Goal: Information Seeking & Learning: Check status

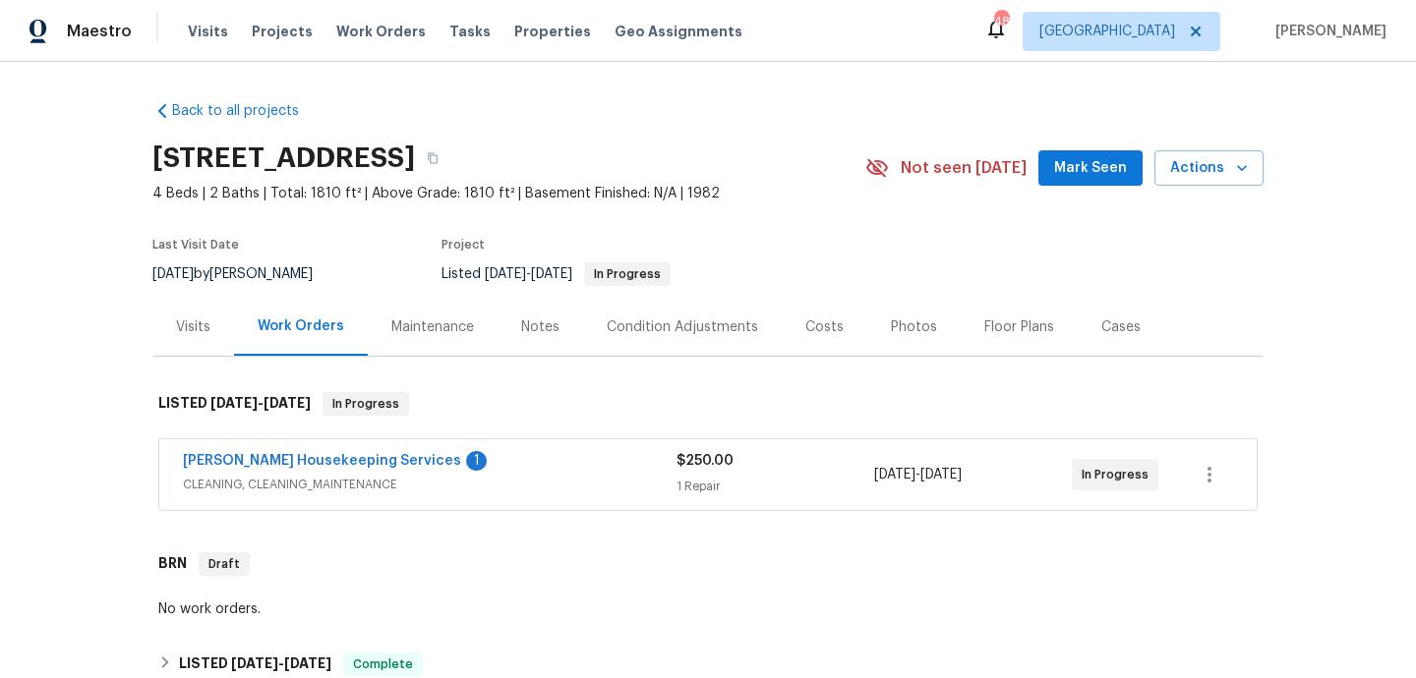
click at [472, 494] on span "CLEANING, CLEANING_MAINTENANCE" at bounding box center [430, 485] width 494 height 20
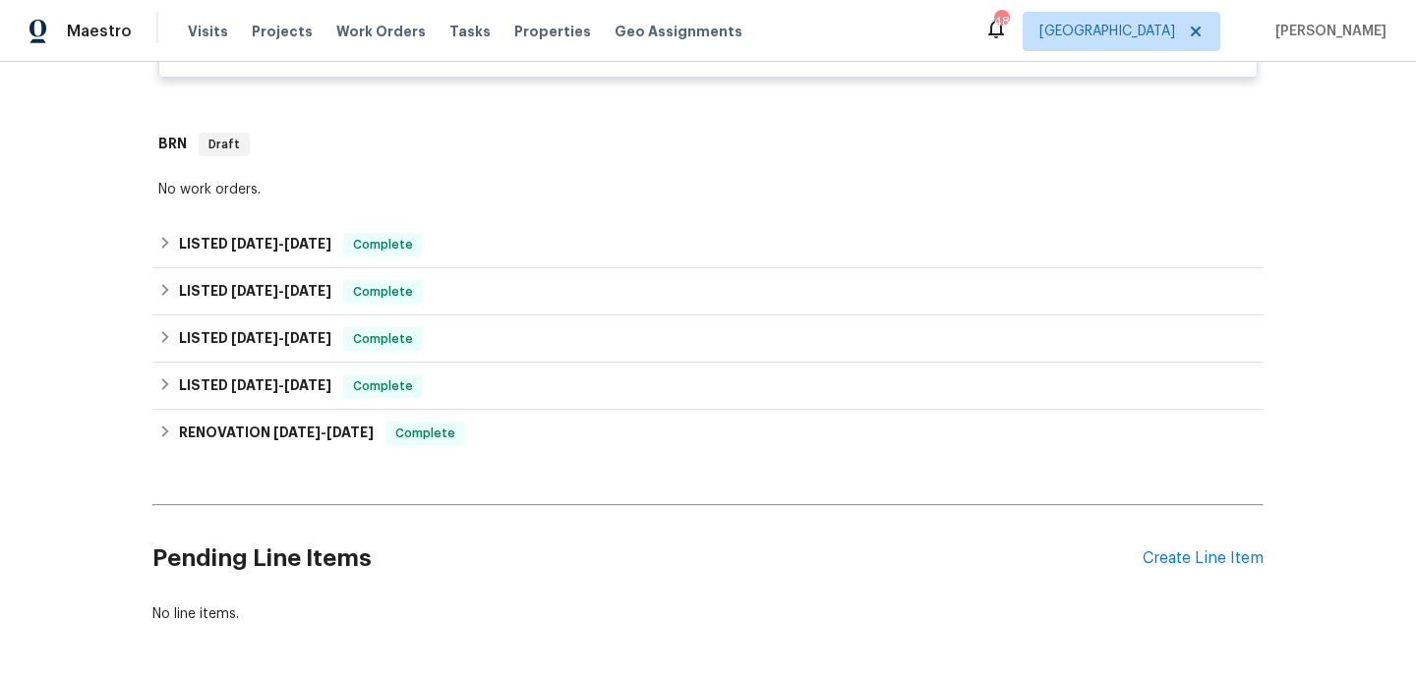
scroll to position [1044, 0]
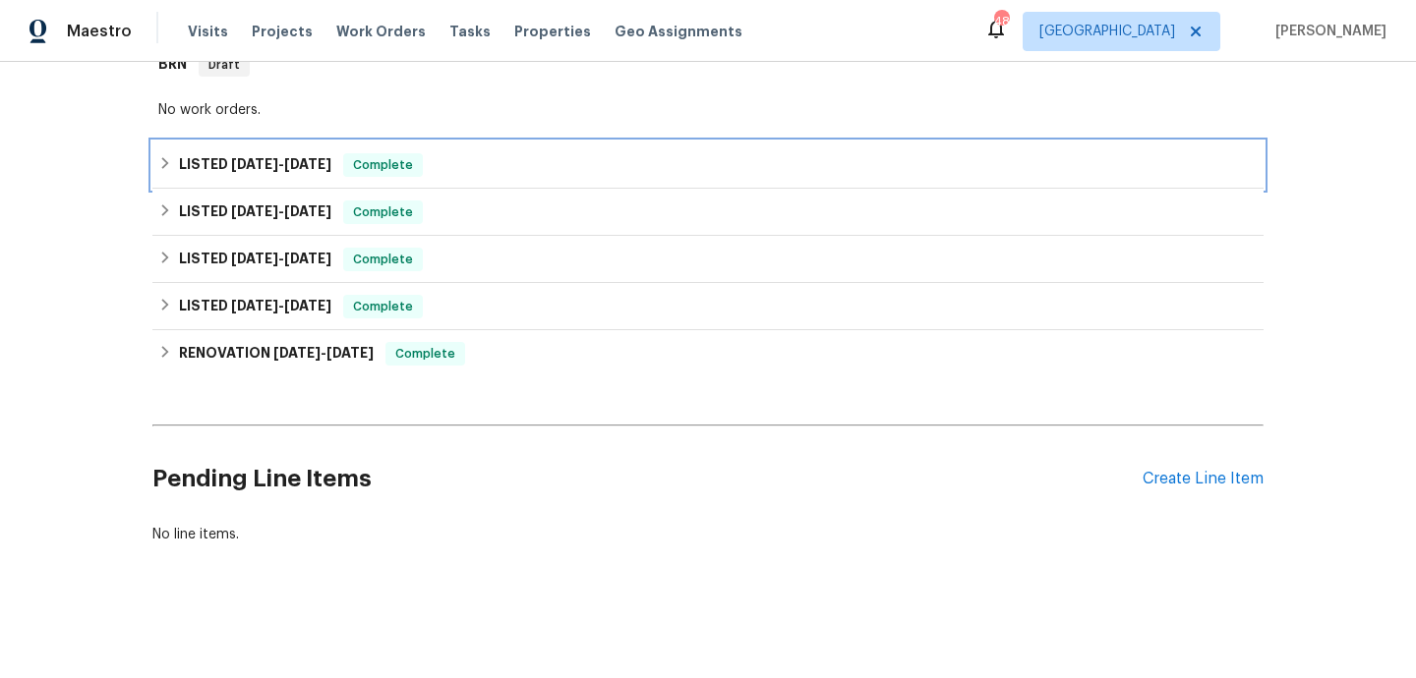
click at [488, 163] on div "LISTED [DATE] - [DATE] Complete" at bounding box center [707, 165] width 1099 height 24
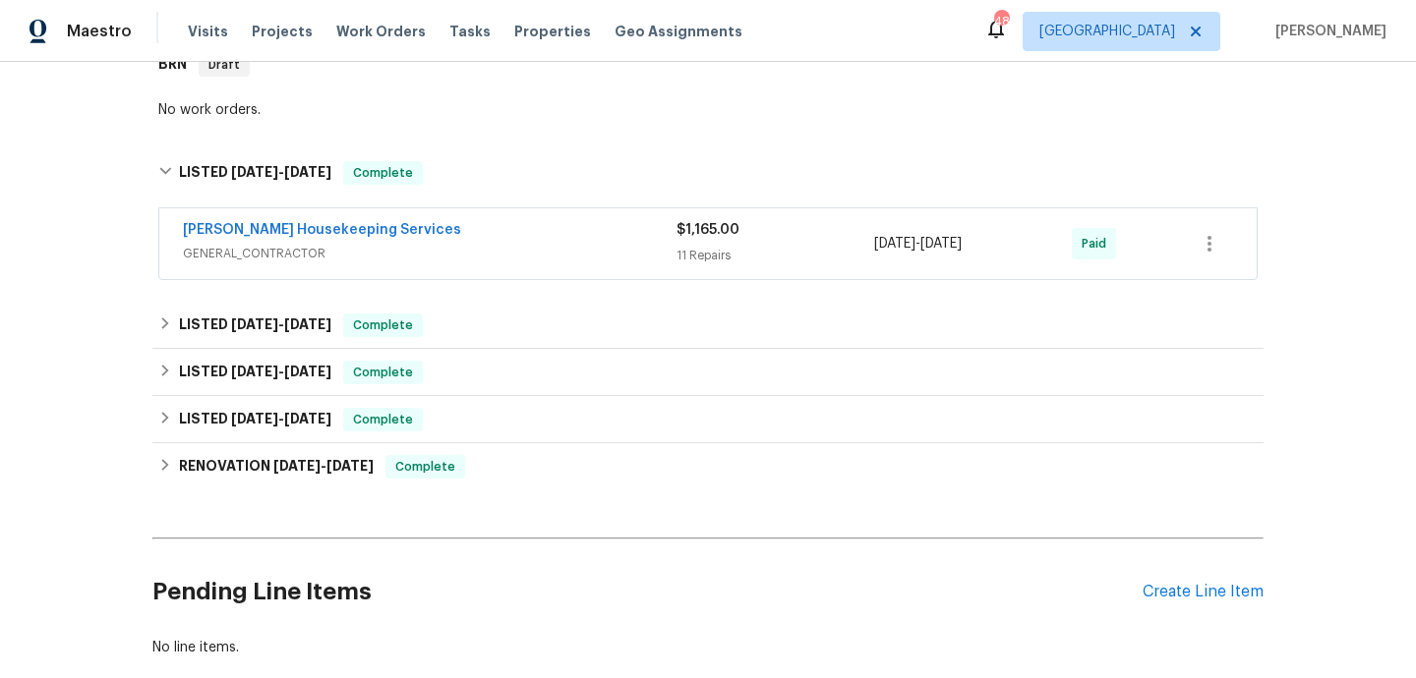
click at [518, 254] on span "GENERAL_CONTRACTOR" at bounding box center [430, 254] width 494 height 20
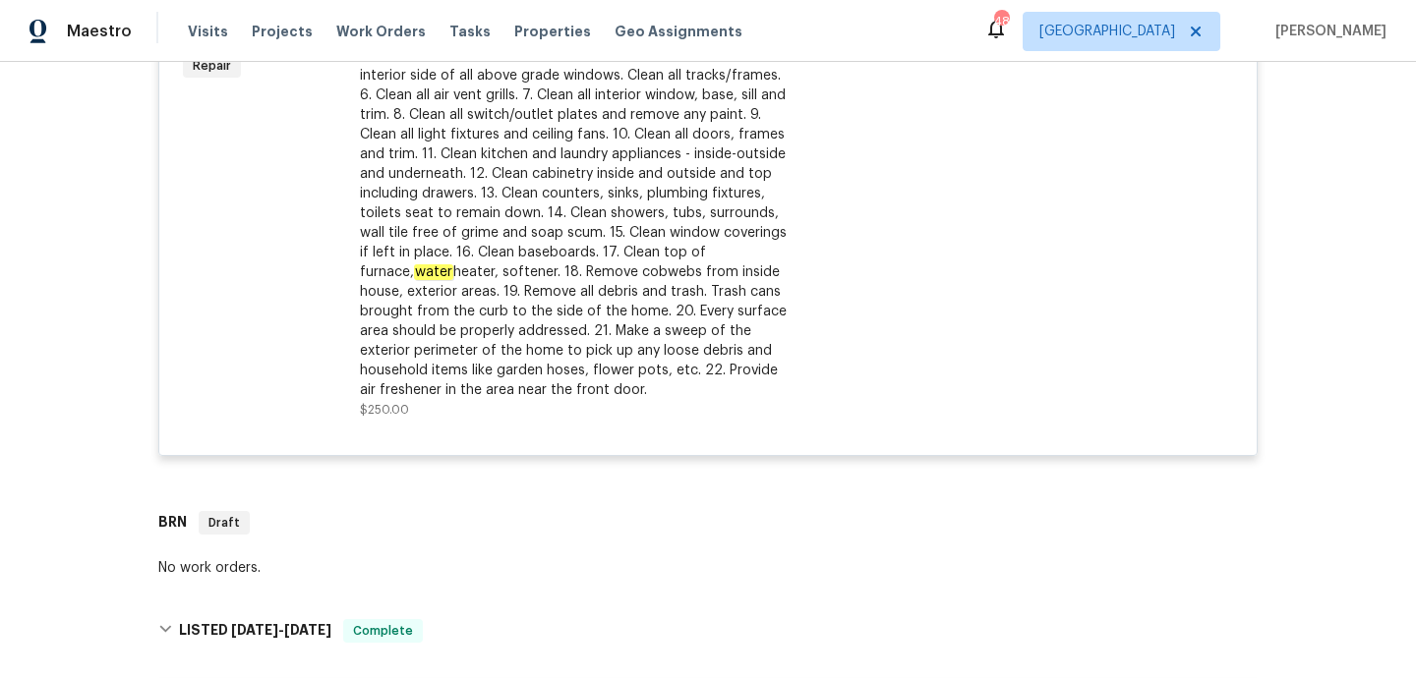
scroll to position [0, 0]
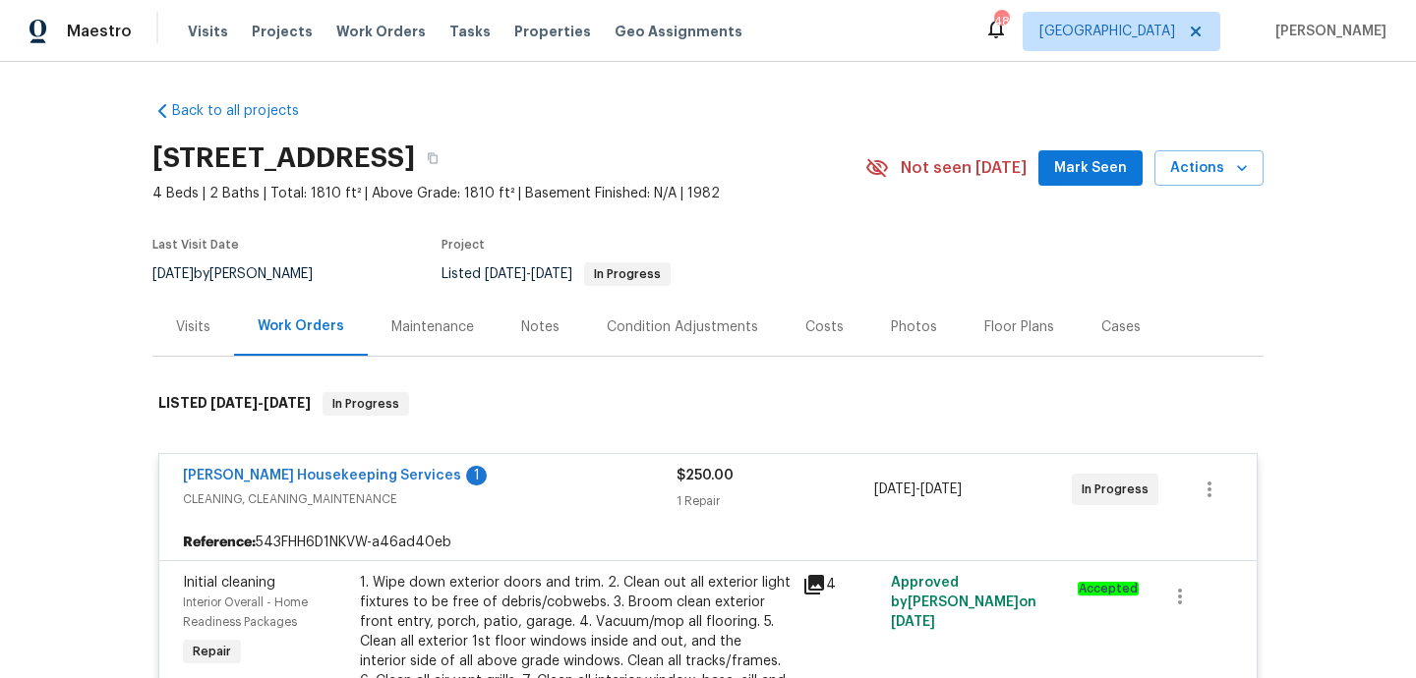
click at [191, 327] on div "Visits" at bounding box center [193, 328] width 34 height 20
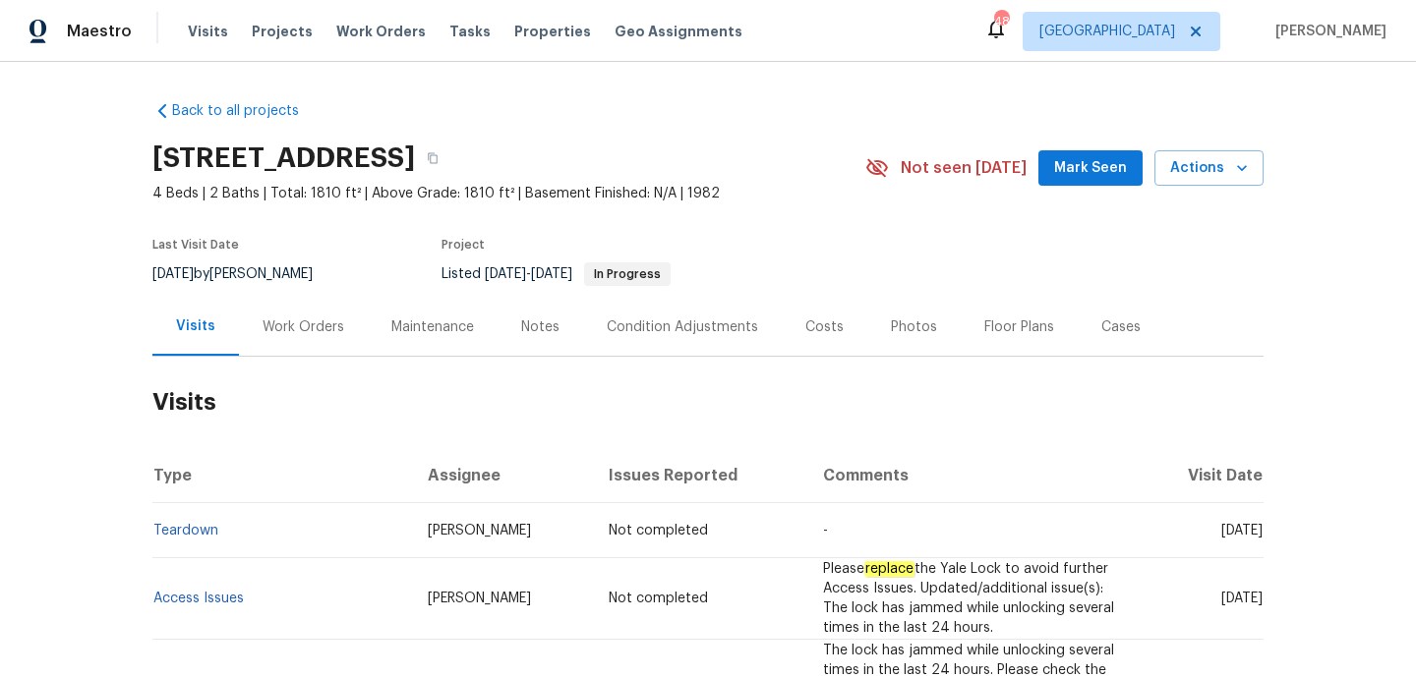
click at [269, 343] on div "Work Orders" at bounding box center [303, 327] width 129 height 58
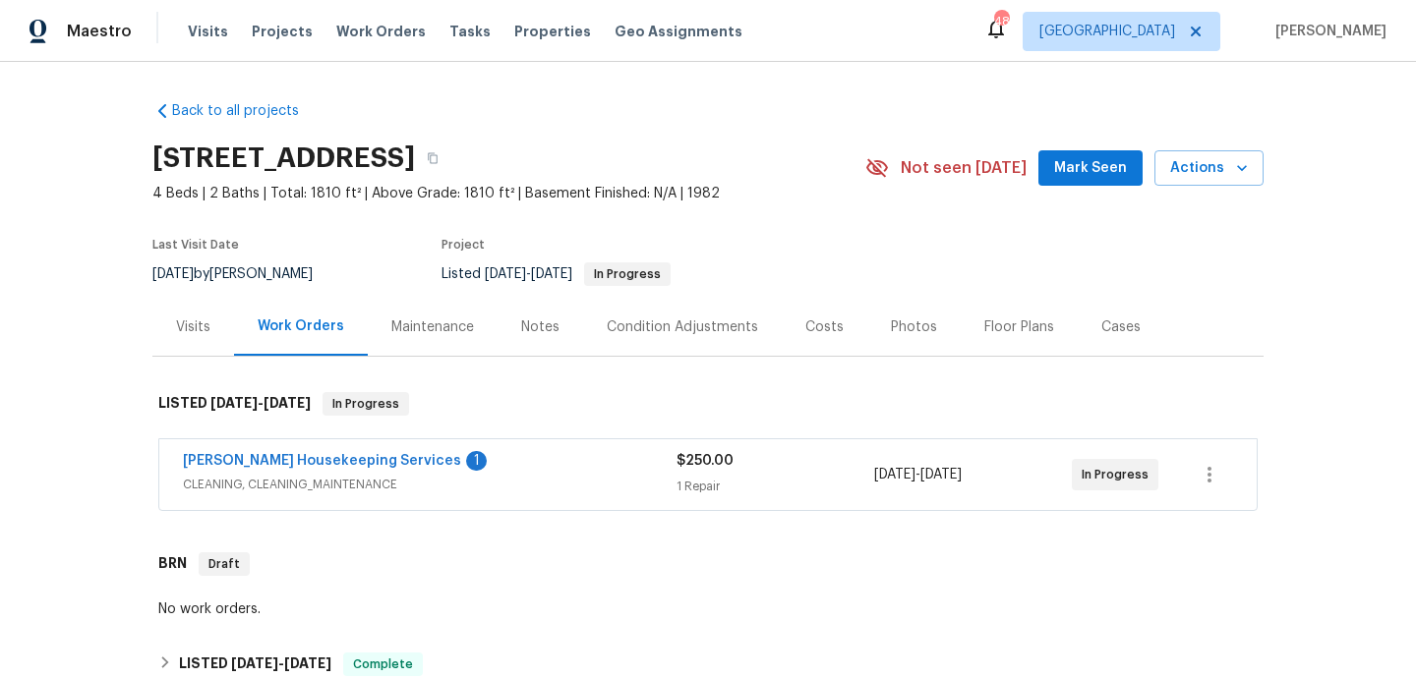
click at [484, 496] on div "[PERSON_NAME] Housekeeping Services 1 CLEANING, CLEANING_MAINTENANCE" at bounding box center [430, 474] width 494 height 47
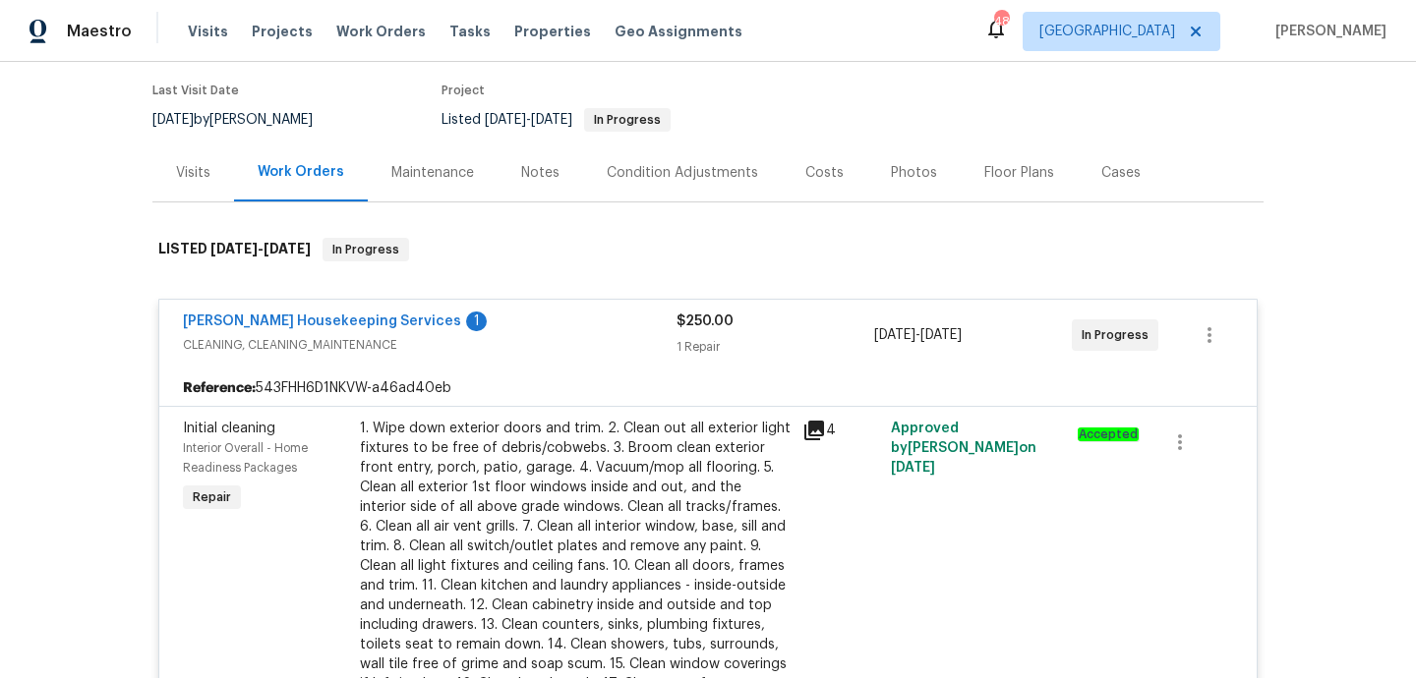
scroll to position [807, 0]
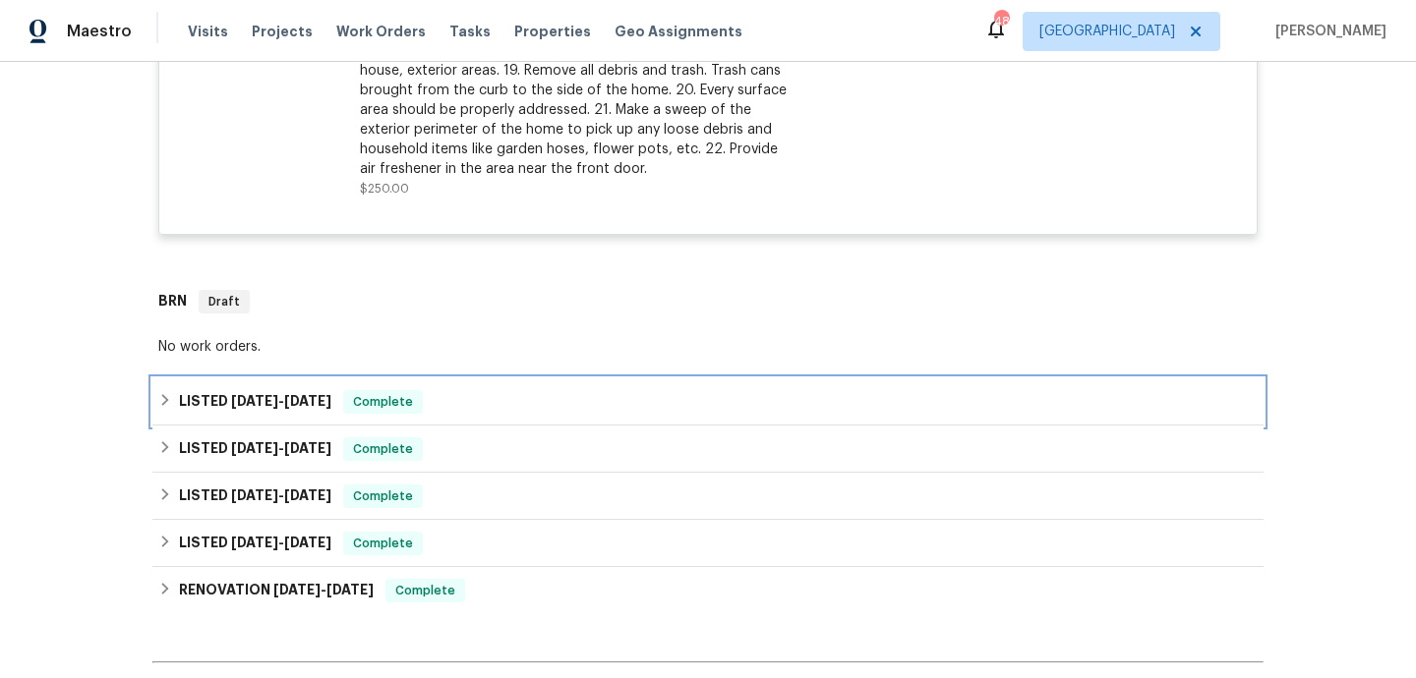
click at [485, 405] on div "LISTED [DATE] - [DATE] Complete" at bounding box center [707, 402] width 1099 height 24
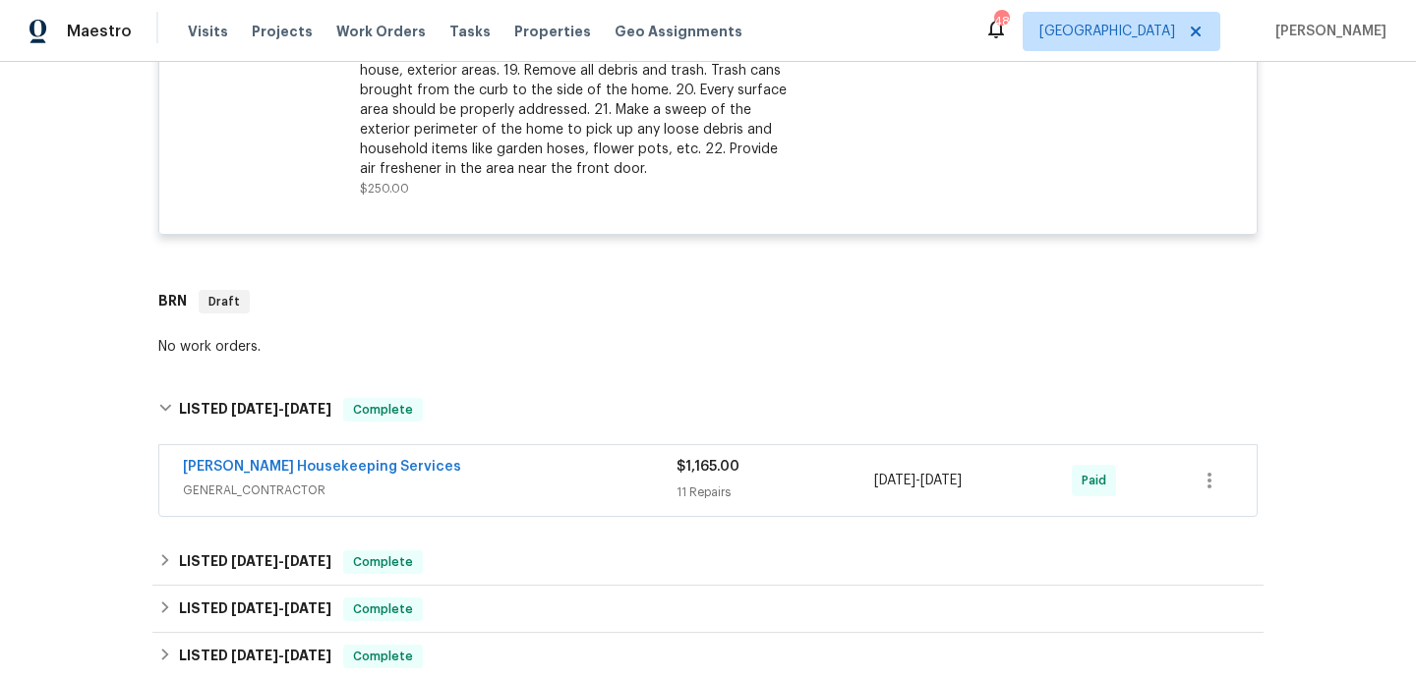
click at [517, 497] on span "GENERAL_CONTRACTOR" at bounding box center [430, 491] width 494 height 20
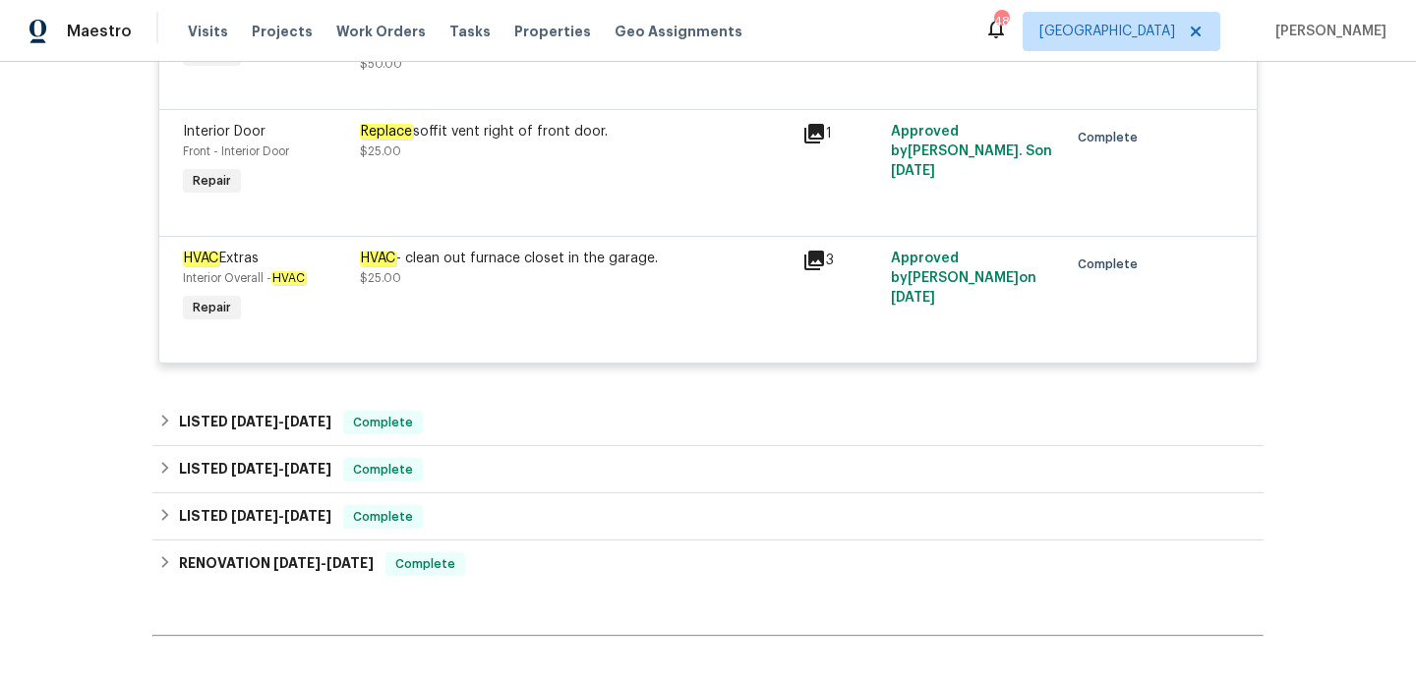
scroll to position [3037, 0]
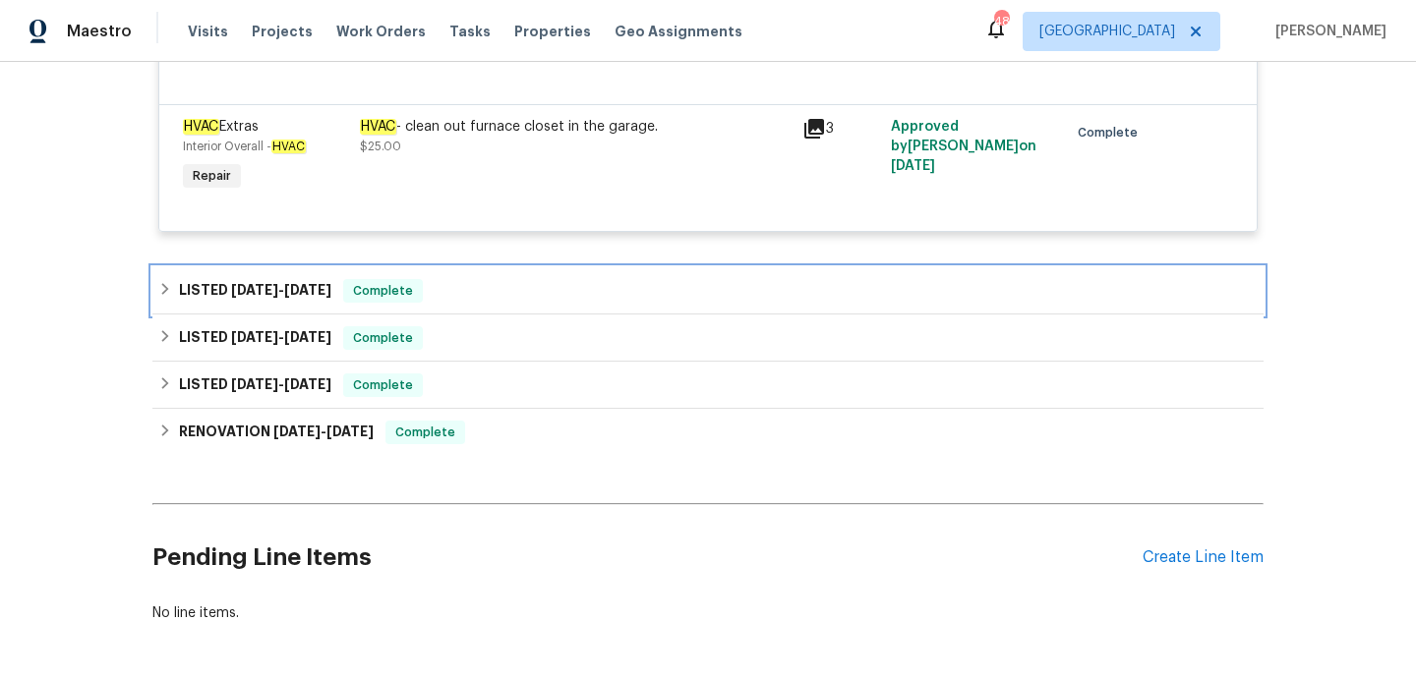
click at [522, 279] on div "LISTED [DATE] - [DATE] Complete" at bounding box center [707, 291] width 1099 height 24
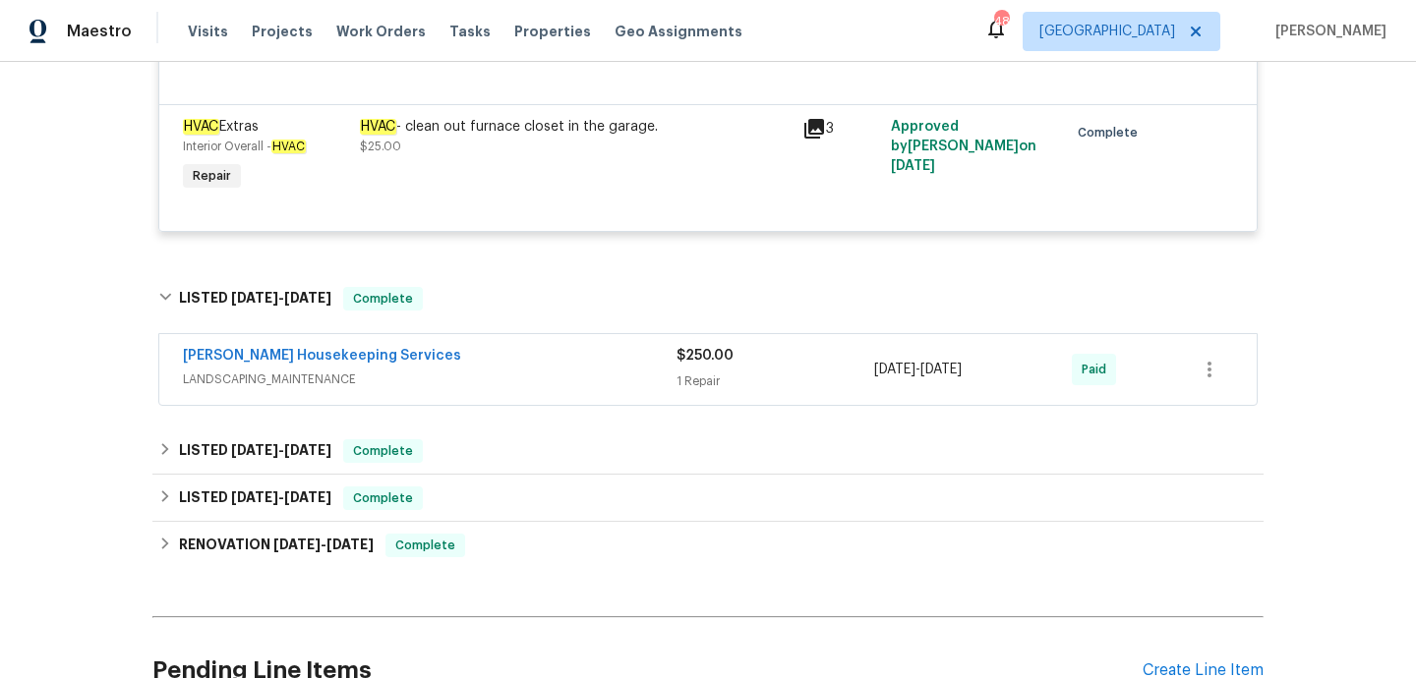
click at [523, 369] on div "[PERSON_NAME] Housekeeping Services LANDSCAPING_MAINTENANCE $250.00 1 Repair [D…" at bounding box center [707, 369] width 1097 height 71
click at [523, 370] on span "LANDSCAPING_MAINTENANCE" at bounding box center [430, 380] width 494 height 20
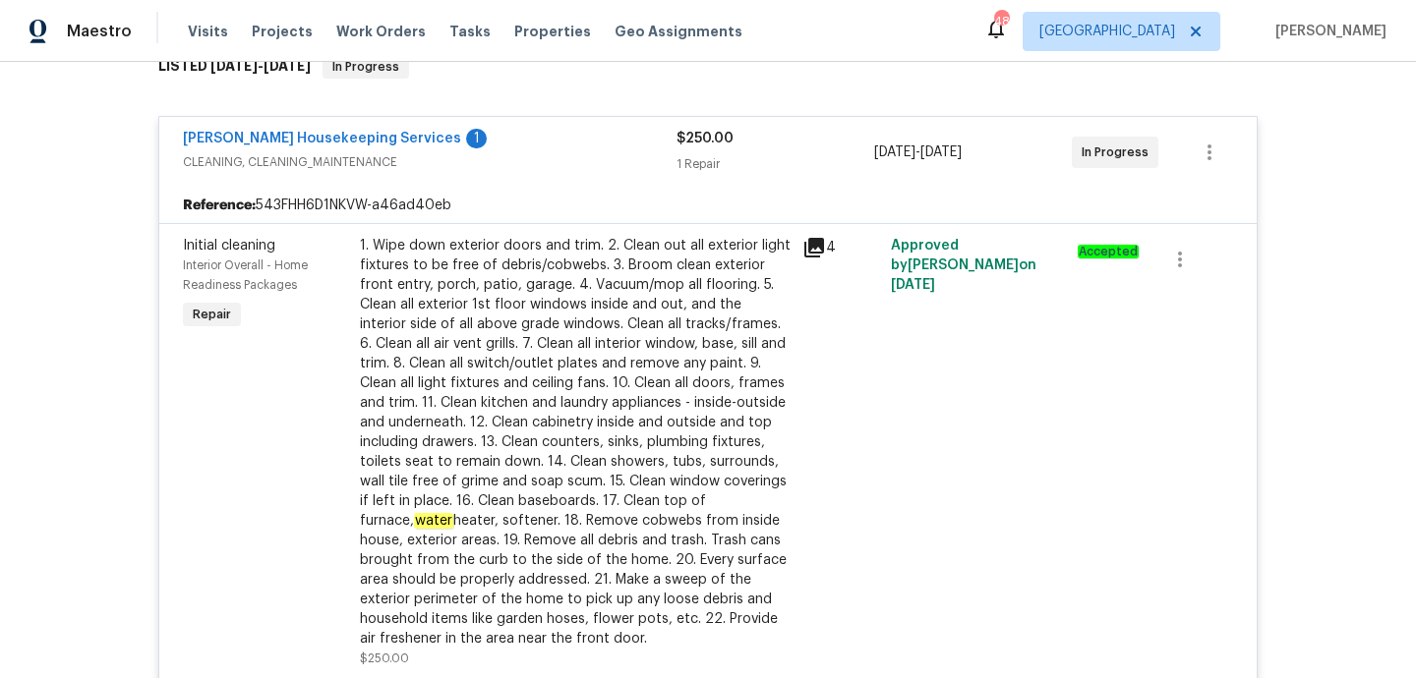
scroll to position [0, 0]
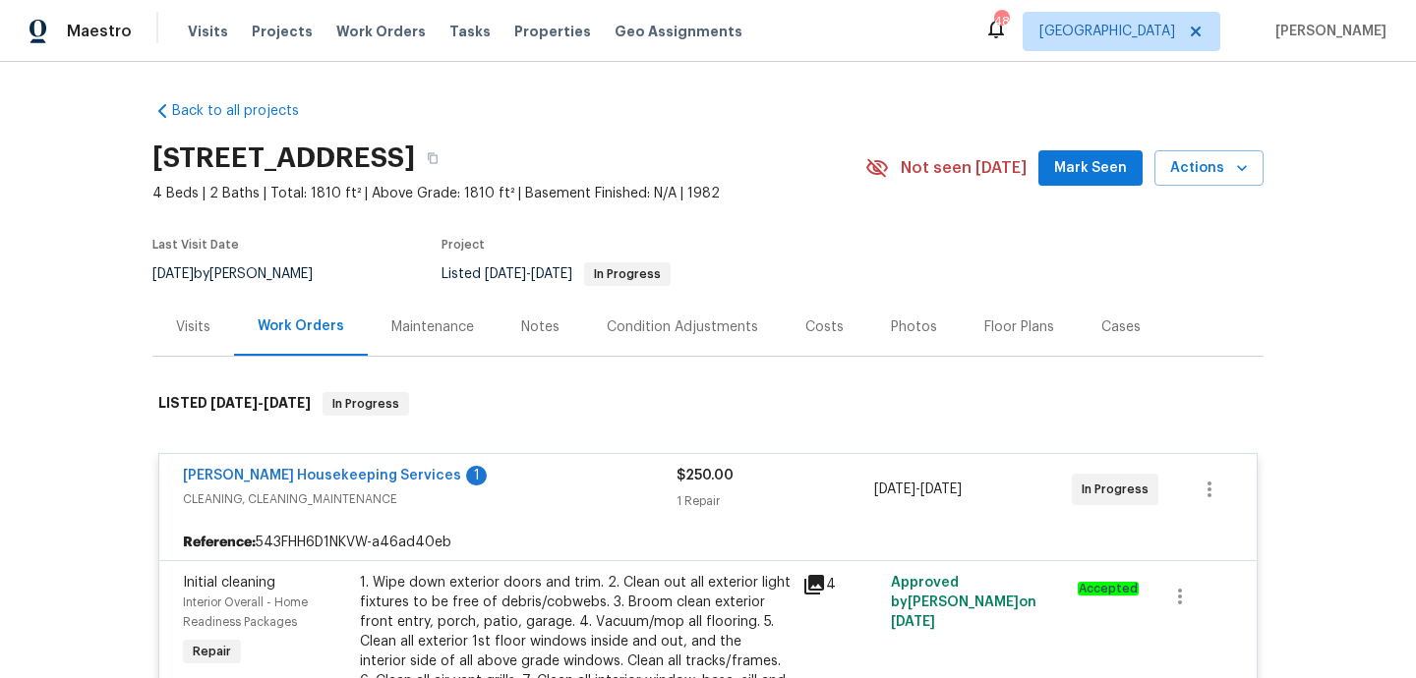
click at [206, 318] on div "Visits" at bounding box center [193, 328] width 34 height 20
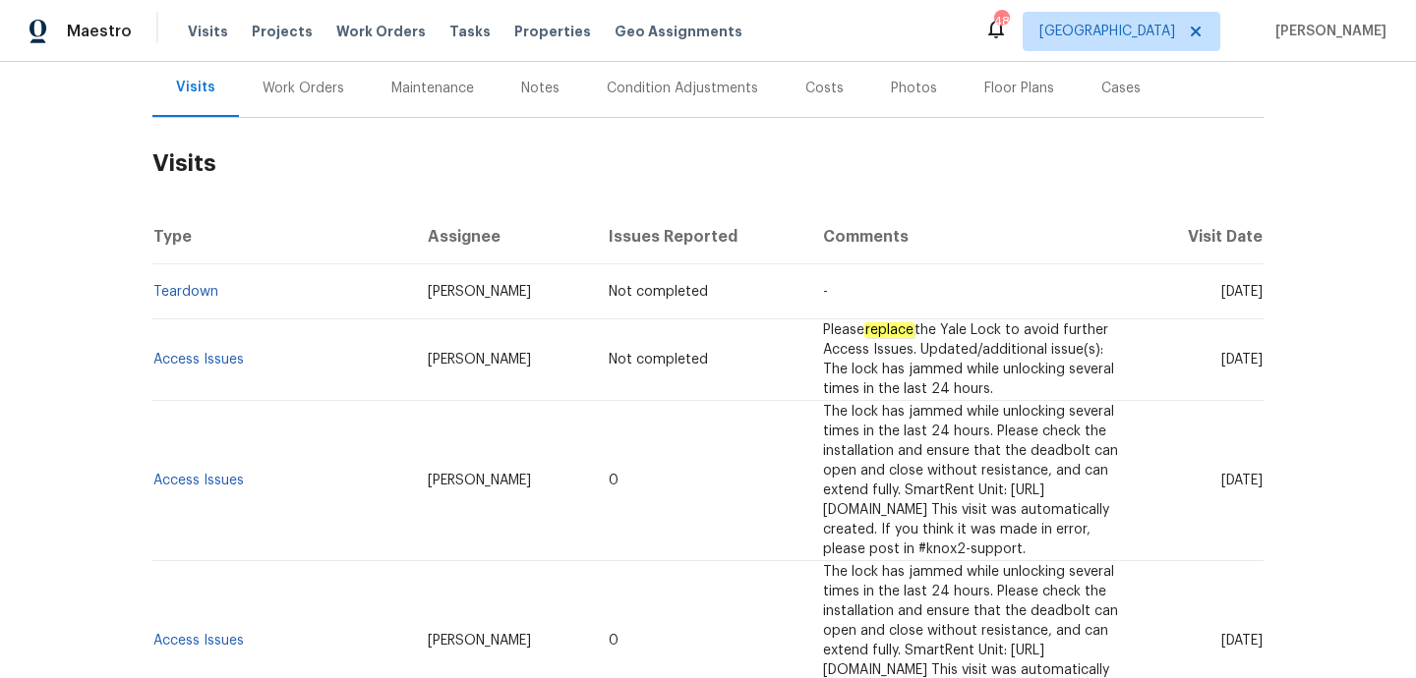
scroll to position [200, 0]
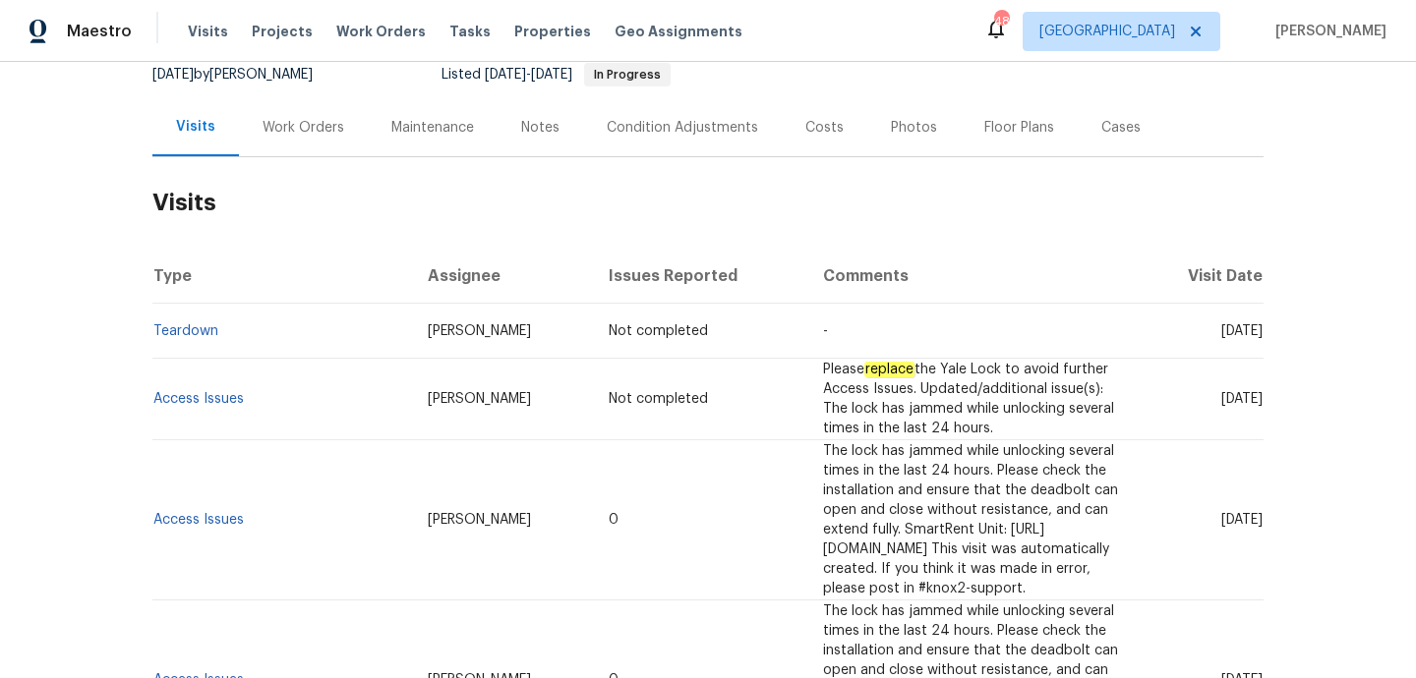
click at [543, 145] on div "Notes" at bounding box center [540, 127] width 86 height 58
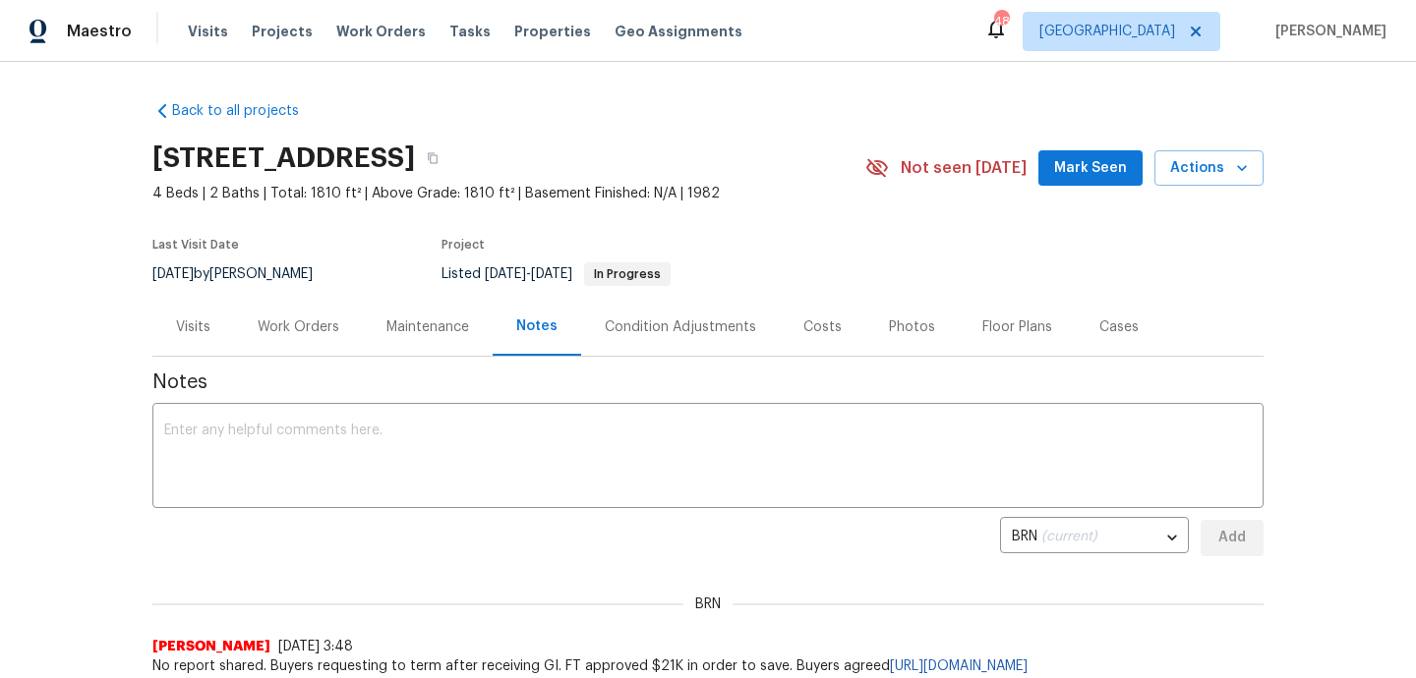
click at [309, 332] on div "Work Orders" at bounding box center [299, 328] width 82 height 20
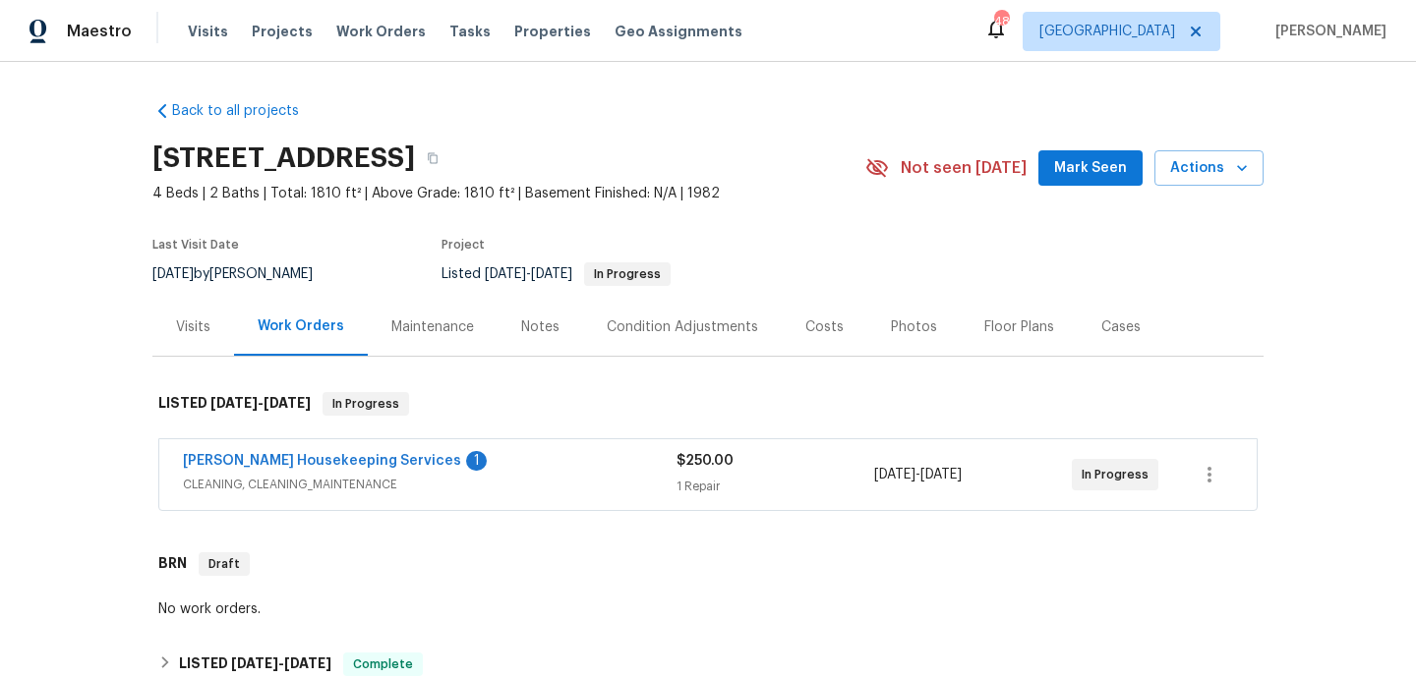
scroll to position [486, 0]
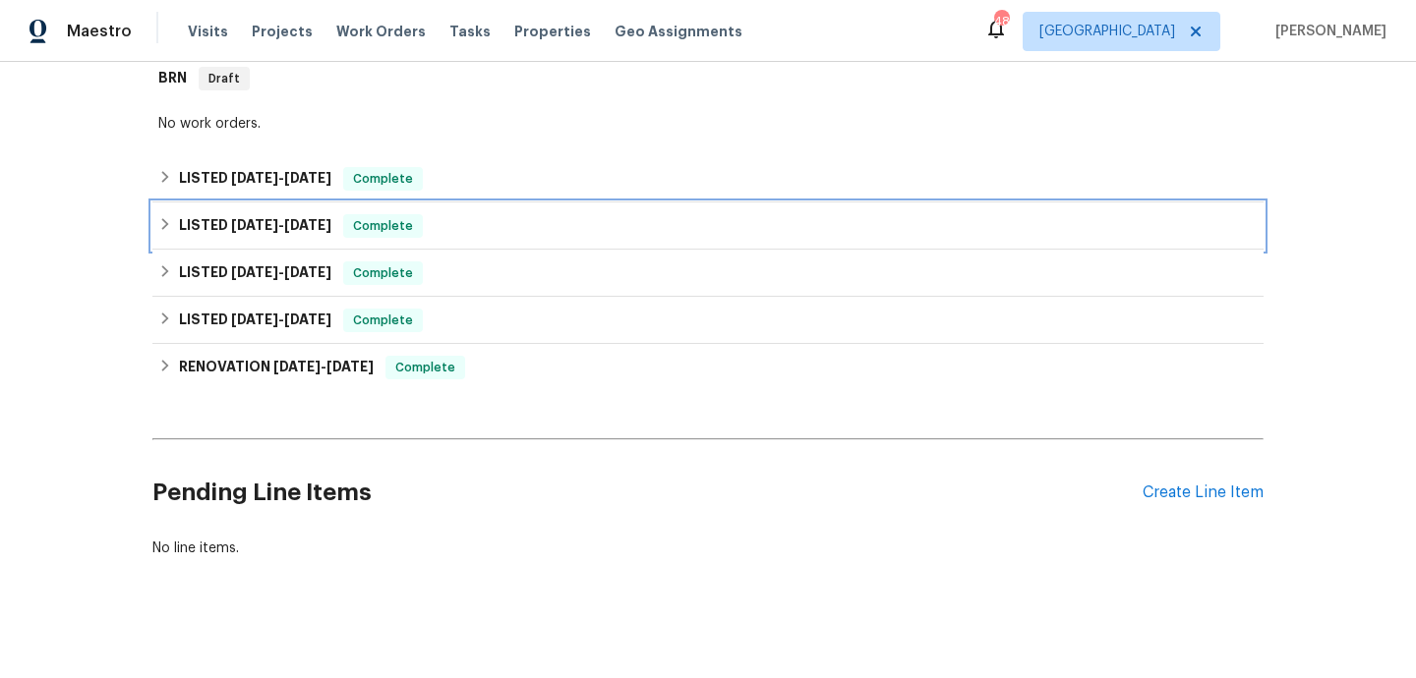
click at [506, 238] on div "LISTED [DATE] - [DATE] Complete" at bounding box center [707, 226] width 1111 height 47
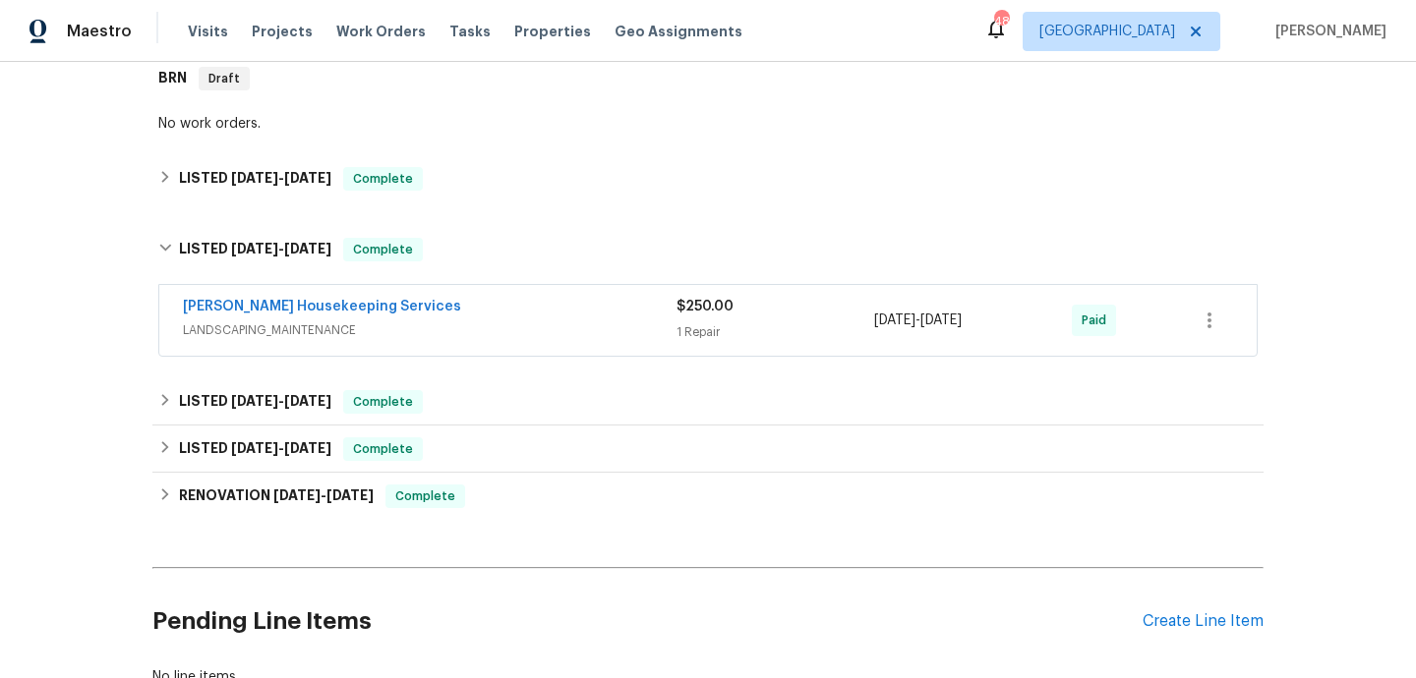
click at [528, 338] on span "LANDSCAPING_MAINTENANCE" at bounding box center [430, 331] width 494 height 20
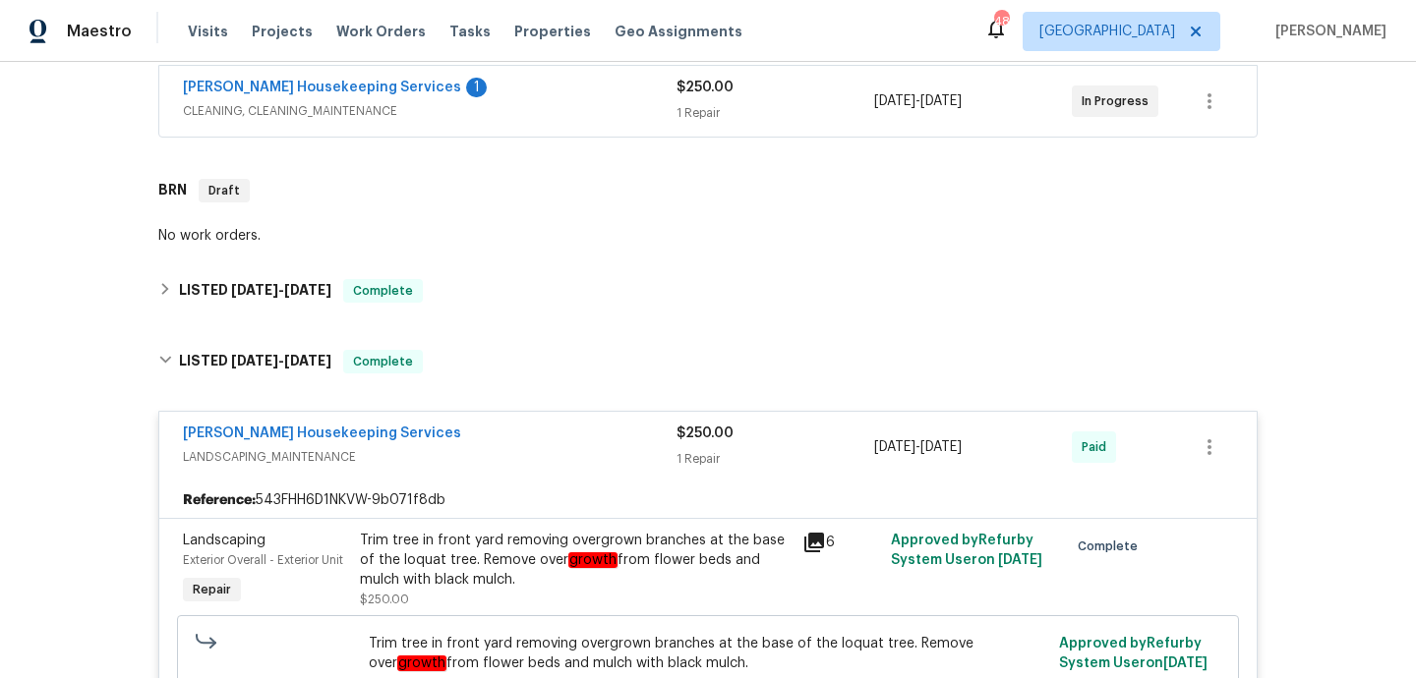
scroll to position [331, 0]
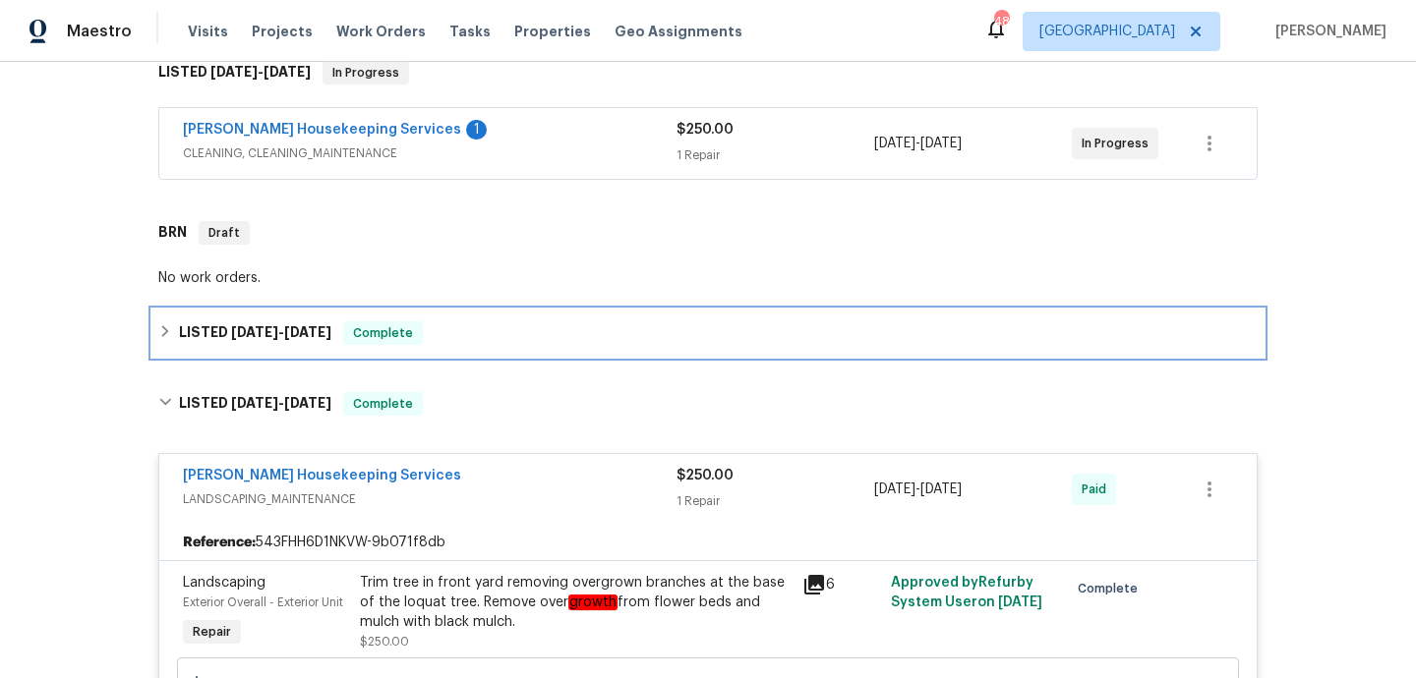
click at [484, 329] on div "LISTED [DATE] - [DATE] Complete" at bounding box center [707, 333] width 1099 height 24
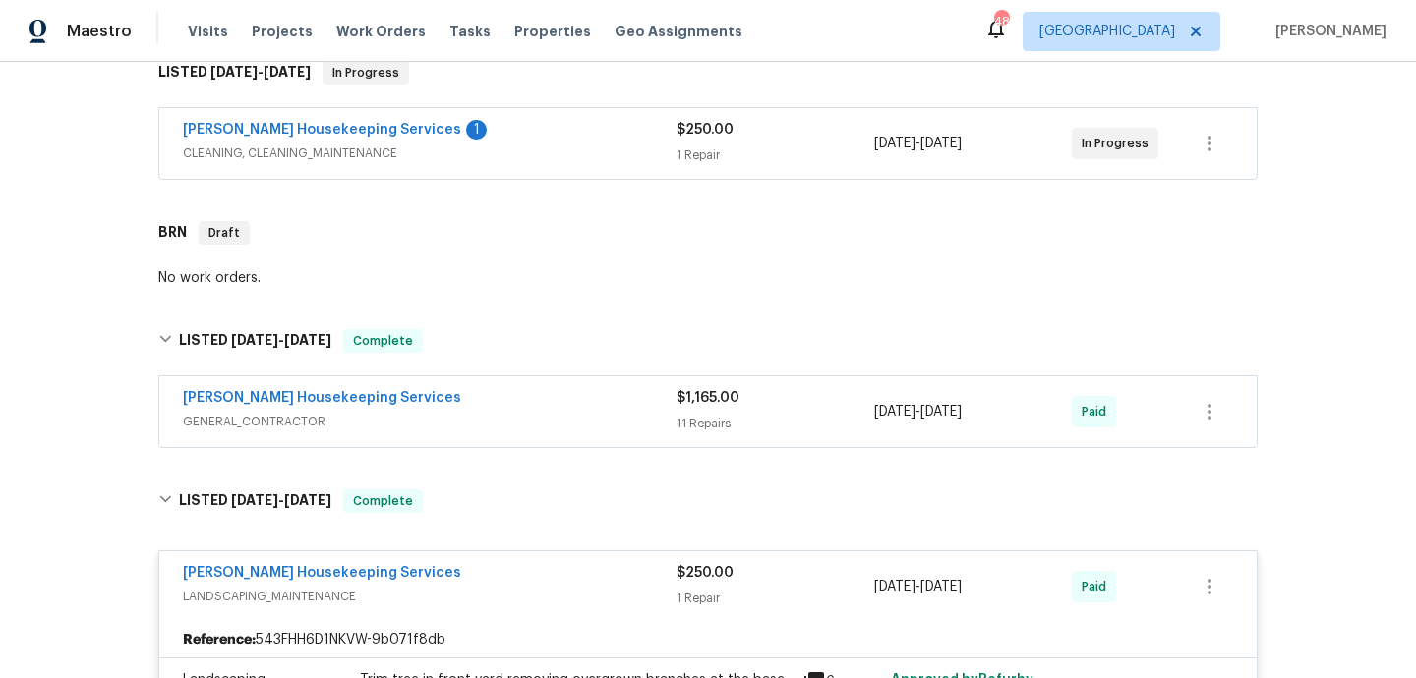
click at [524, 409] on div "[PERSON_NAME] Housekeeping Services" at bounding box center [430, 400] width 494 height 24
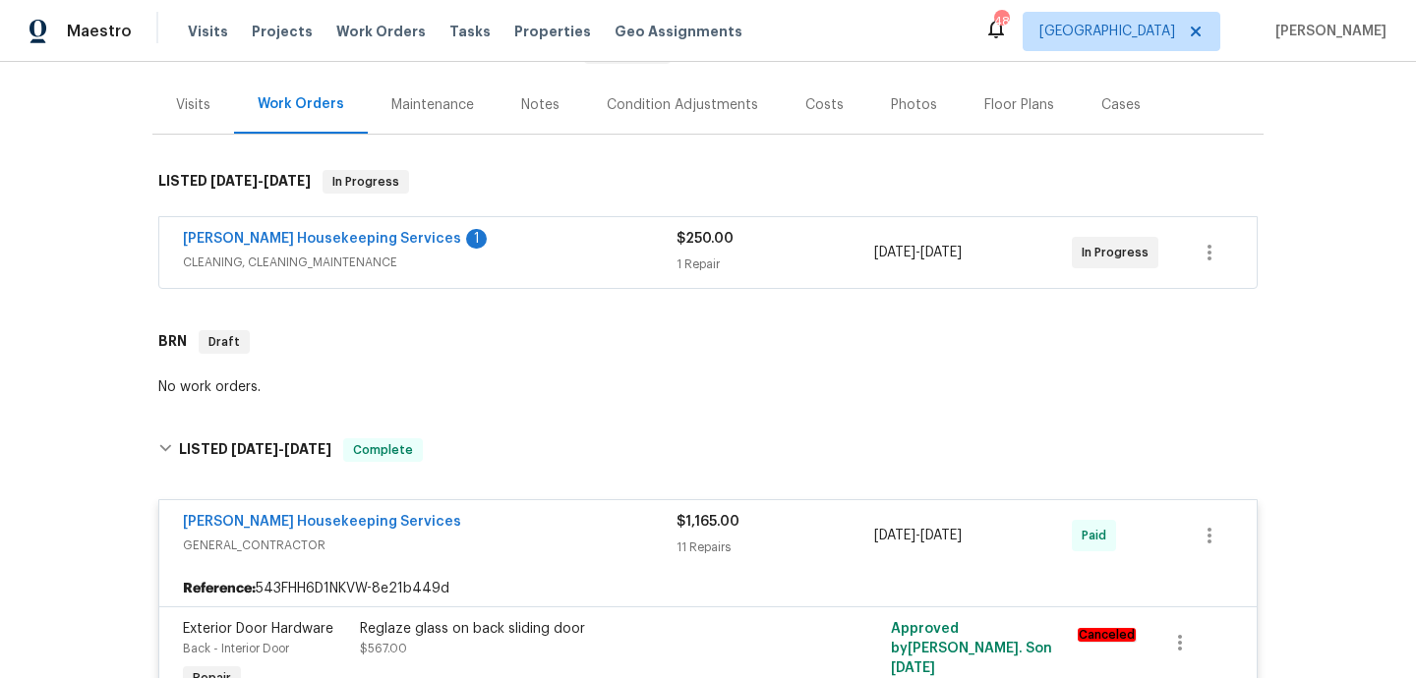
scroll to position [210, 0]
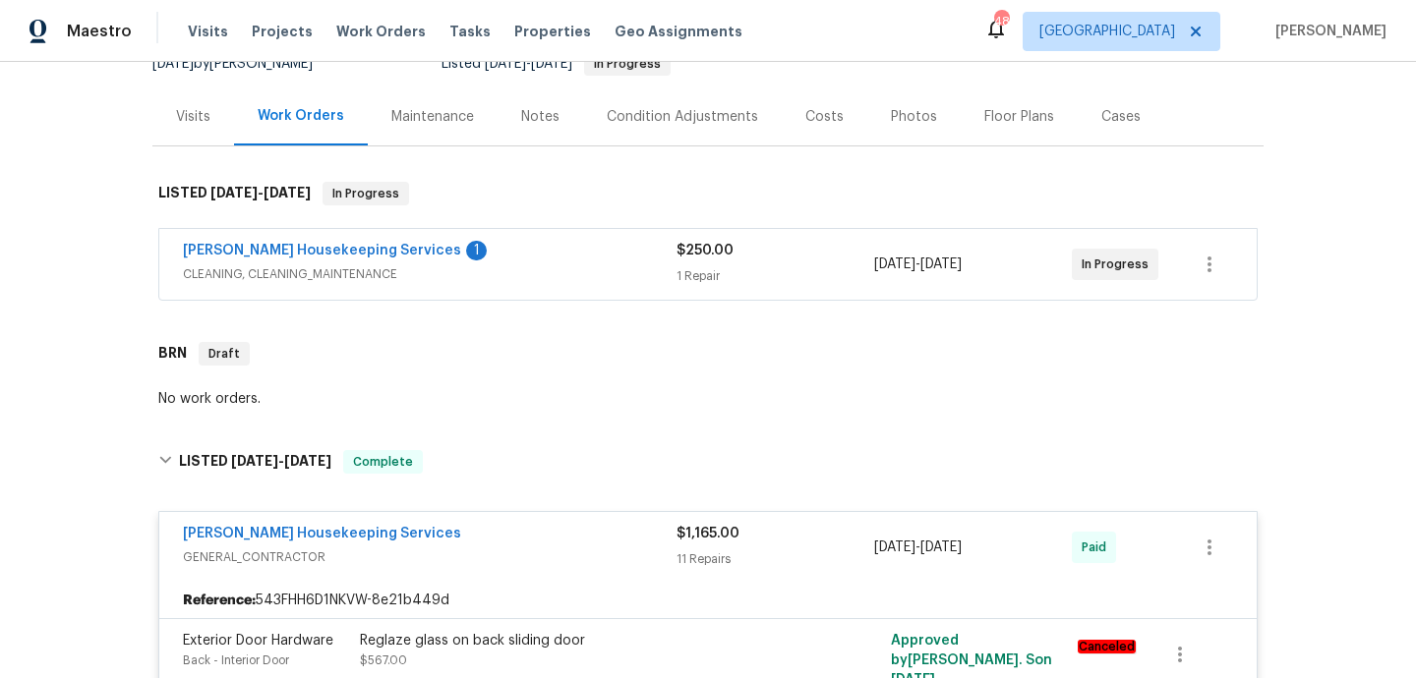
click at [531, 274] on span "CLEANING, CLEANING_MAINTENANCE" at bounding box center [430, 274] width 494 height 20
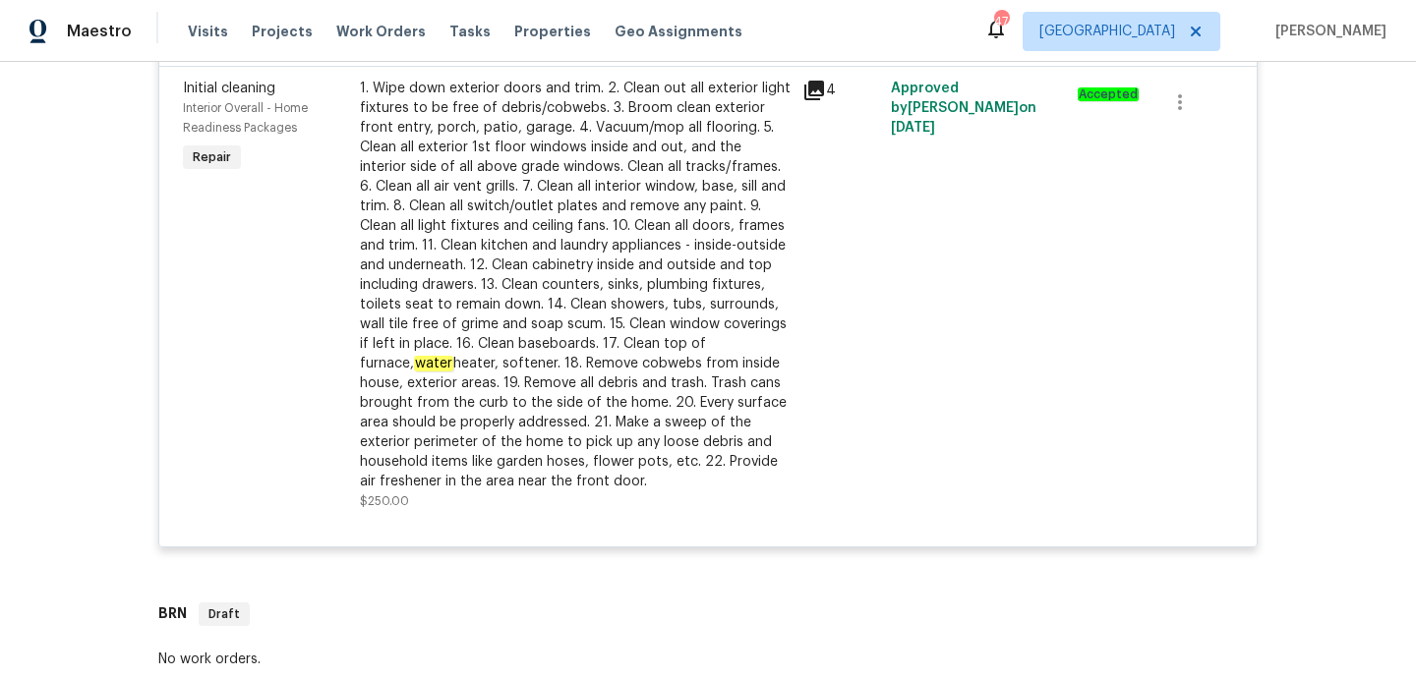
scroll to position [887, 0]
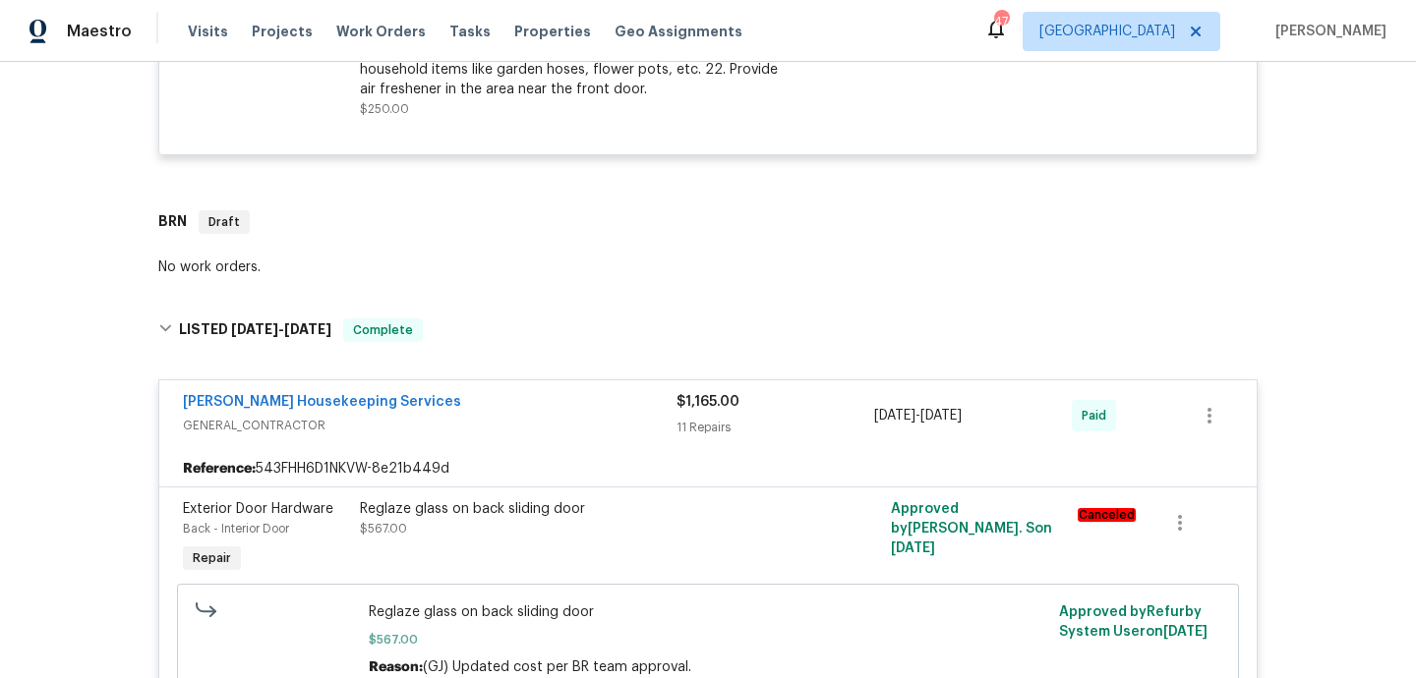
click at [457, 257] on div "No work orders." at bounding box center [707, 268] width 1111 height 29
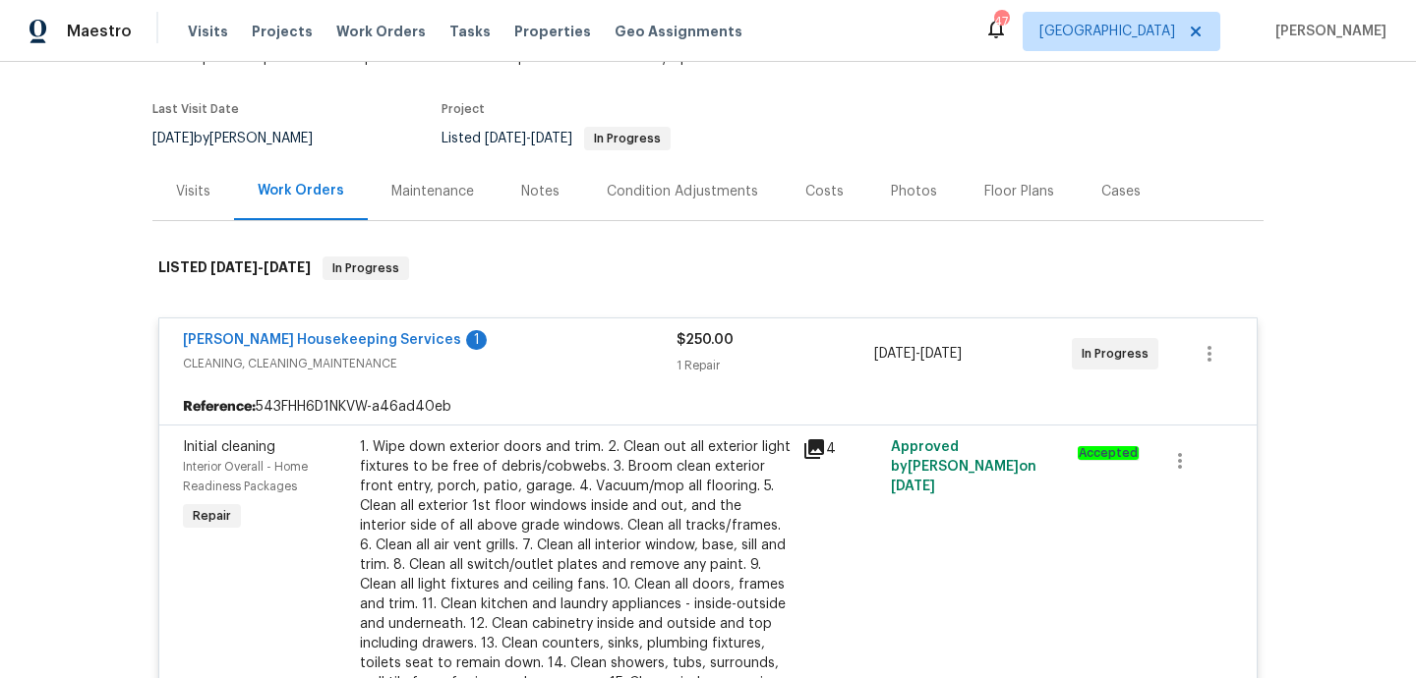
scroll to position [0, 0]
